Goal: Information Seeking & Learning: Learn about a topic

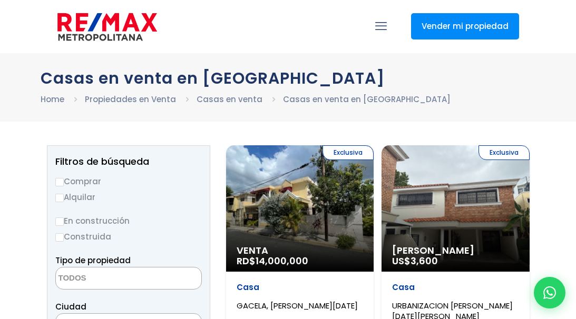
select select
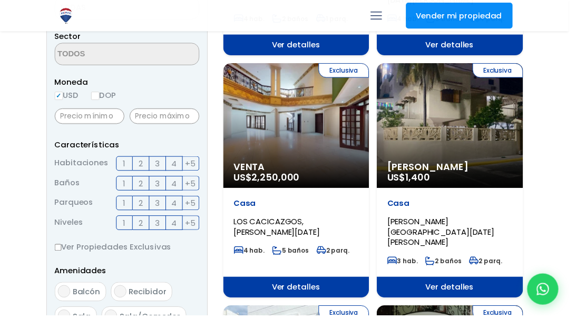
scroll to position [327, 0]
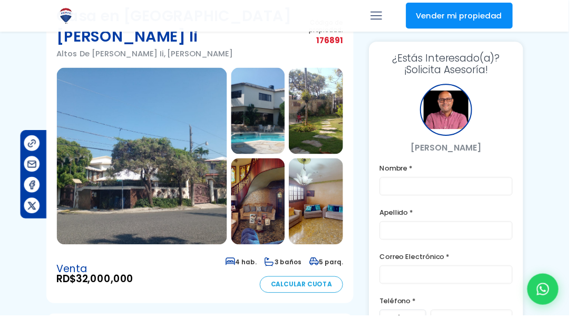
scroll to position [84, 74]
